Goal: Contribute content: Add original content to the website for others to see

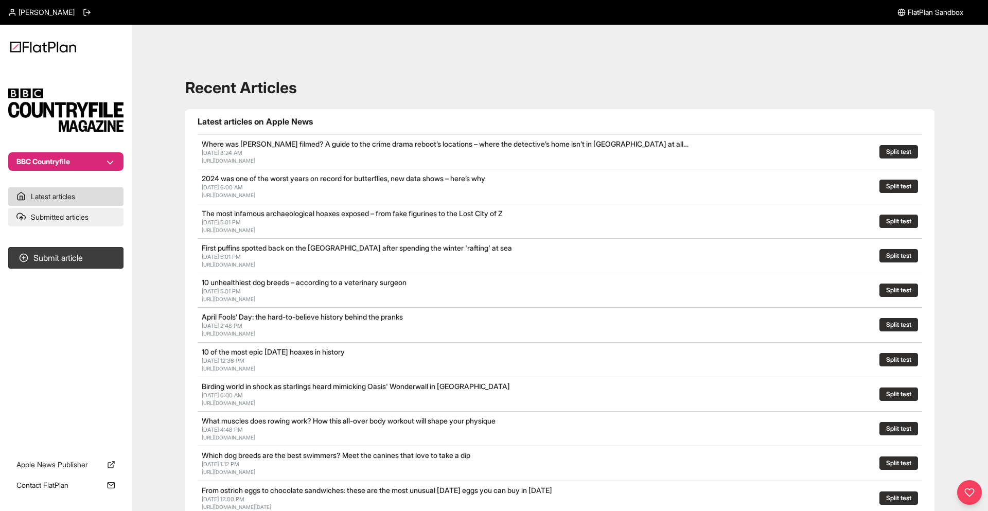
click at [102, 211] on link "Submitted articles" at bounding box center [65, 217] width 115 height 19
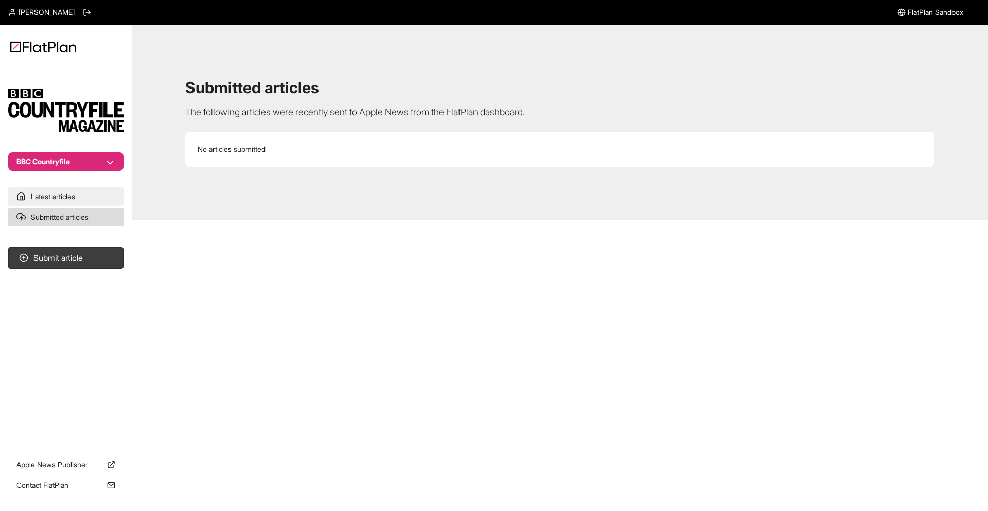
click at [106, 200] on link "Latest articles" at bounding box center [65, 196] width 115 height 19
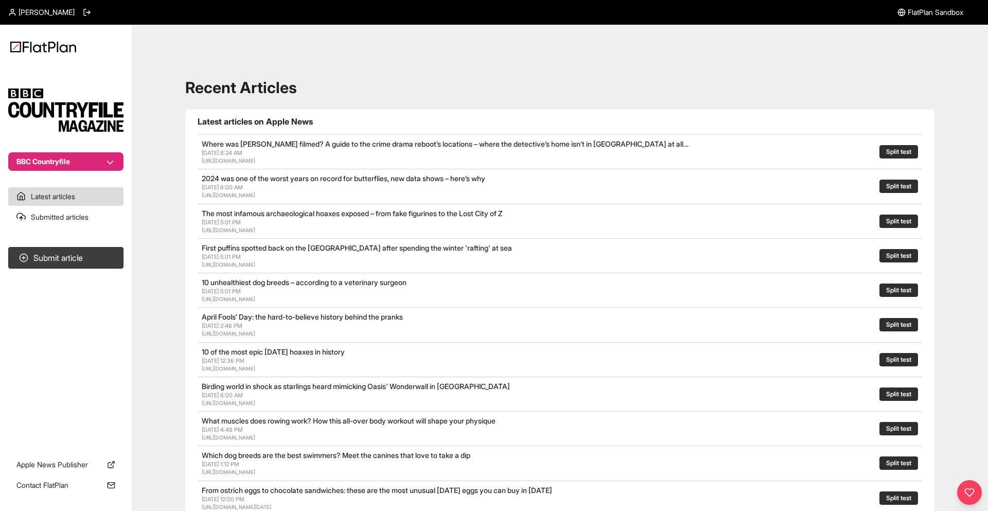
click at [906, 148] on button "Split test" at bounding box center [898, 151] width 39 height 13
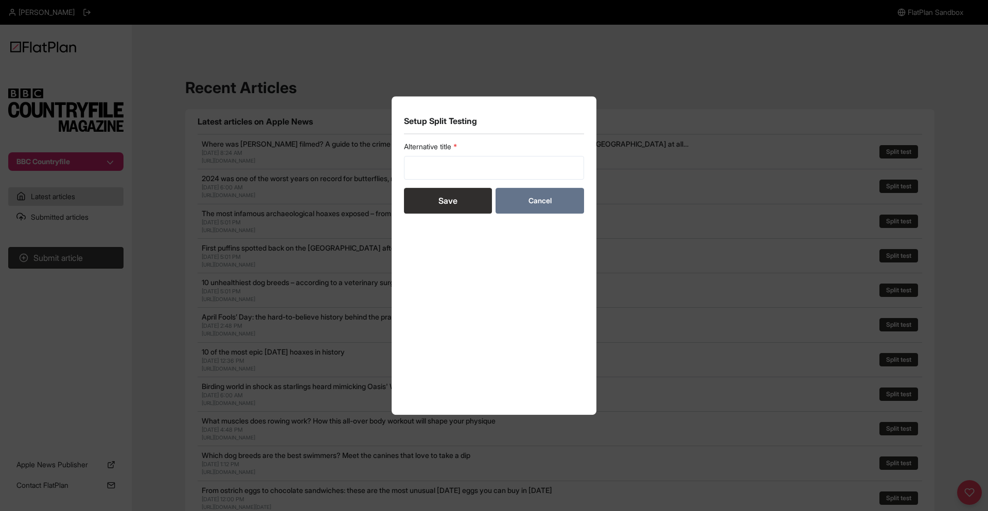
click at [560, 207] on button "Cancel" at bounding box center [539, 201] width 88 height 26
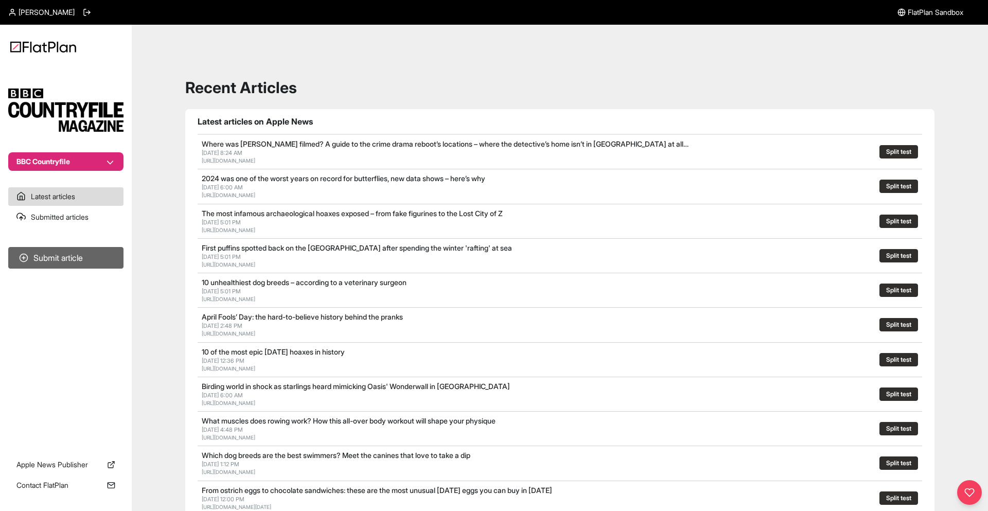
click at [73, 258] on button "Submit article" at bounding box center [65, 258] width 115 height 22
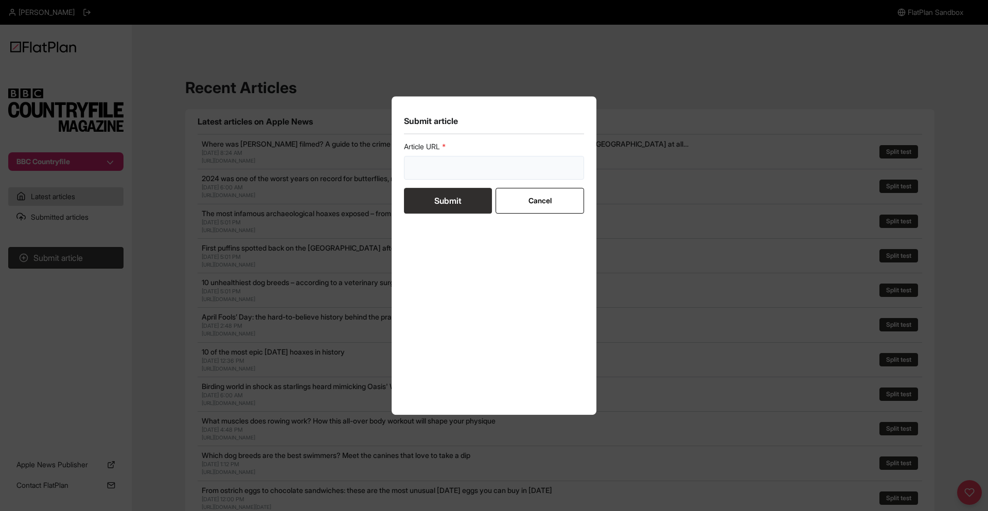
click at [450, 170] on input "url" at bounding box center [494, 168] width 180 height 24
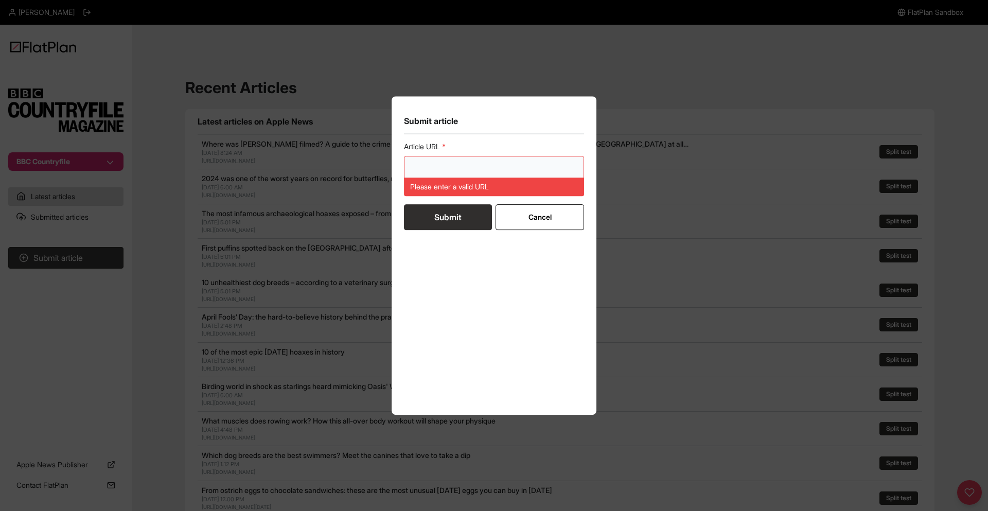
click at [494, 167] on input "url" at bounding box center [494, 168] width 180 height 24
paste input "[URL][DOMAIN_NAME]"
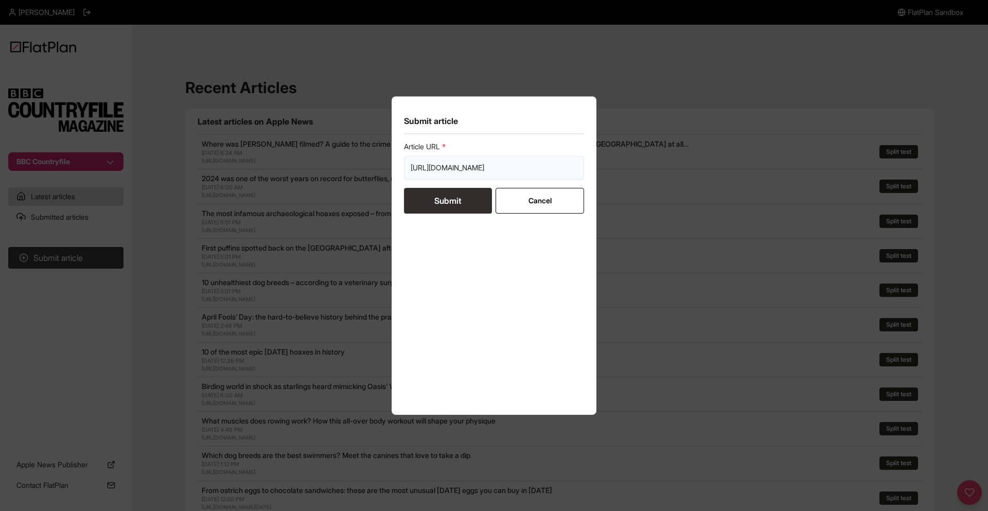
type input "[URL][DOMAIN_NAME]"
